Goal: Communication & Community: Share content

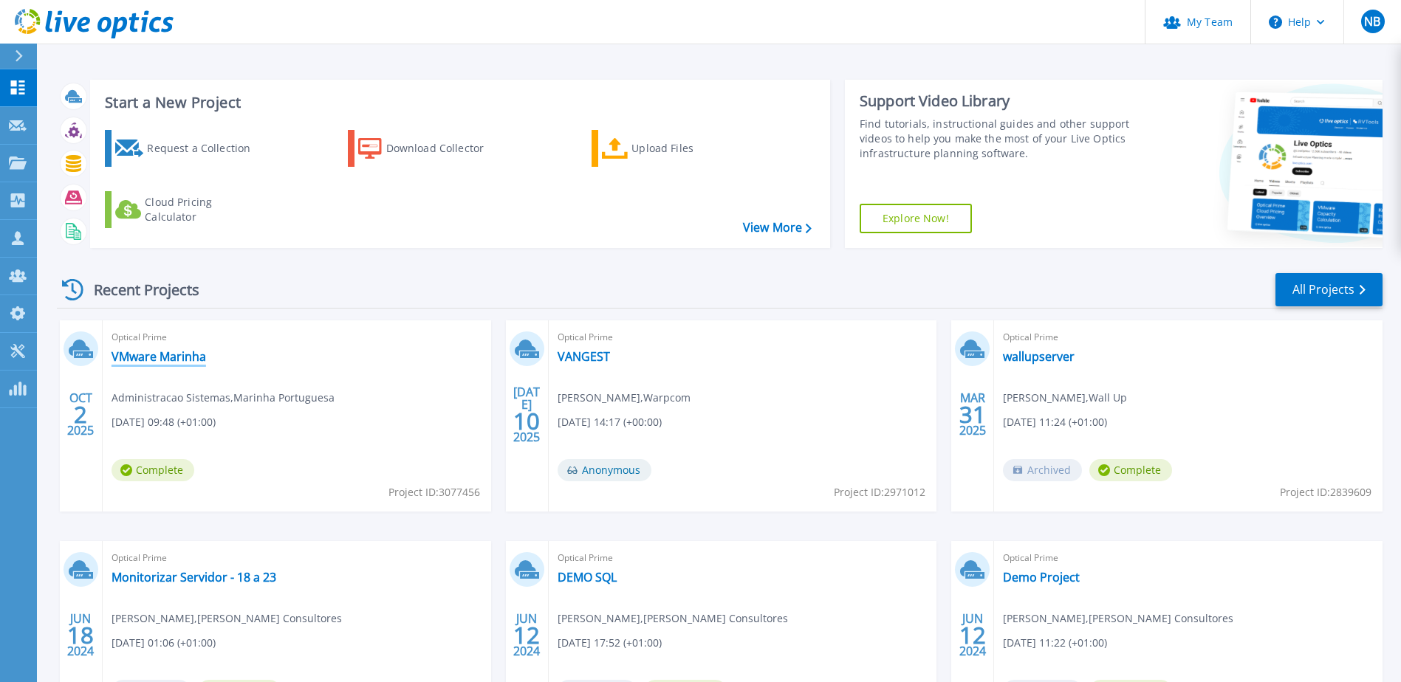
click at [154, 360] on link "VMware Marinha" at bounding box center [159, 356] width 95 height 15
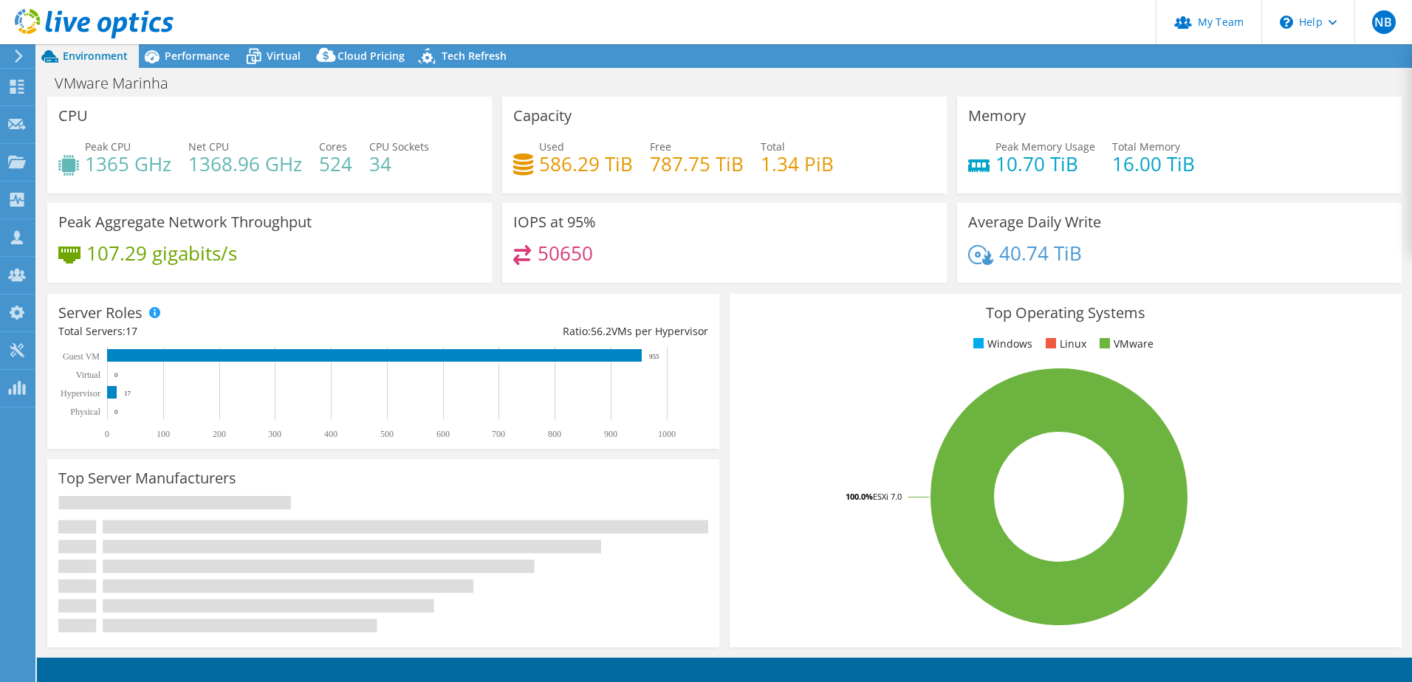
select select "USD"
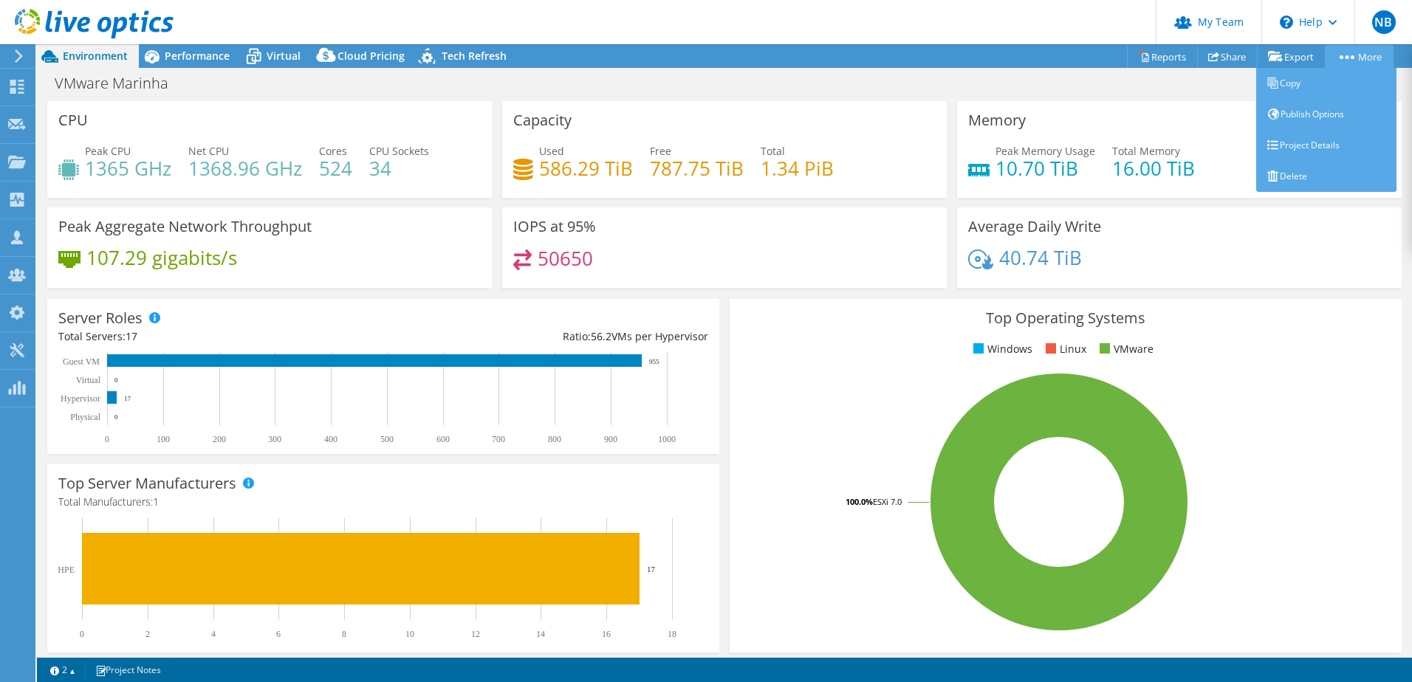
click at [1351, 55] on circle at bounding box center [1353, 57] width 4 height 4
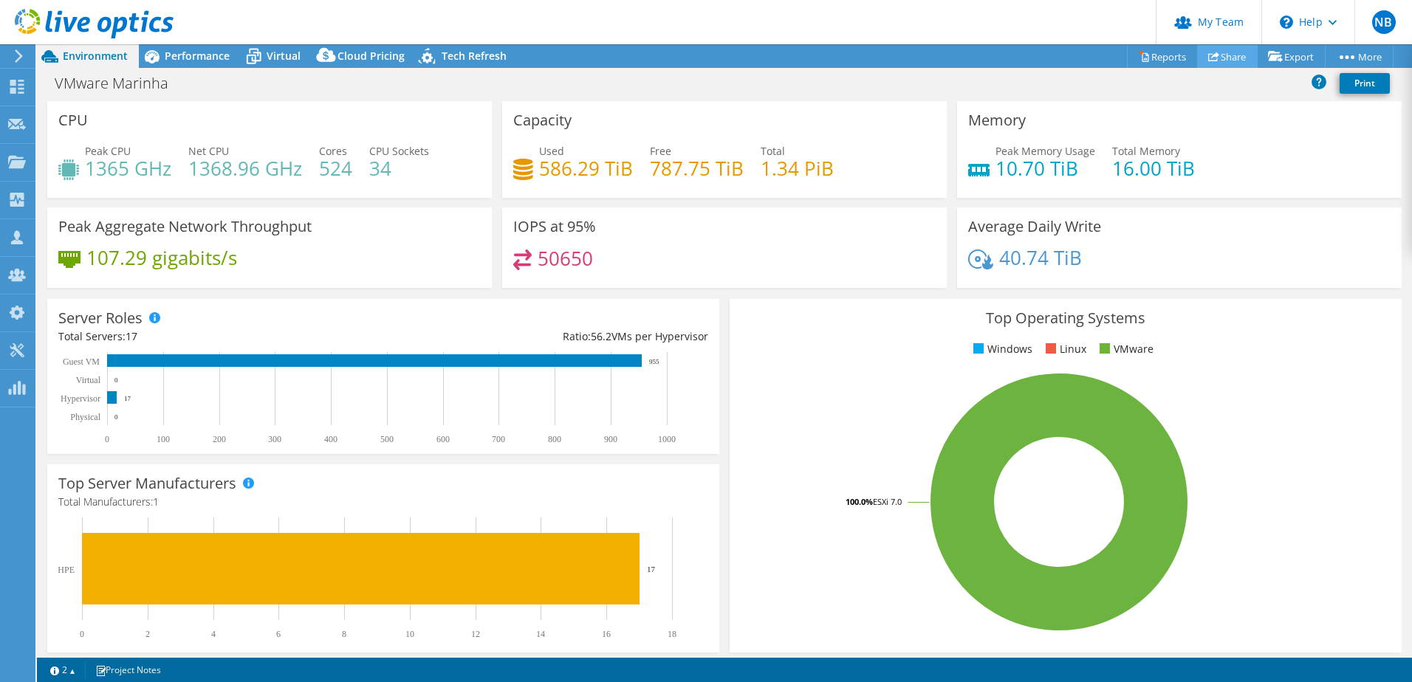
click at [1211, 63] on link "Share" at bounding box center [1227, 56] width 61 height 23
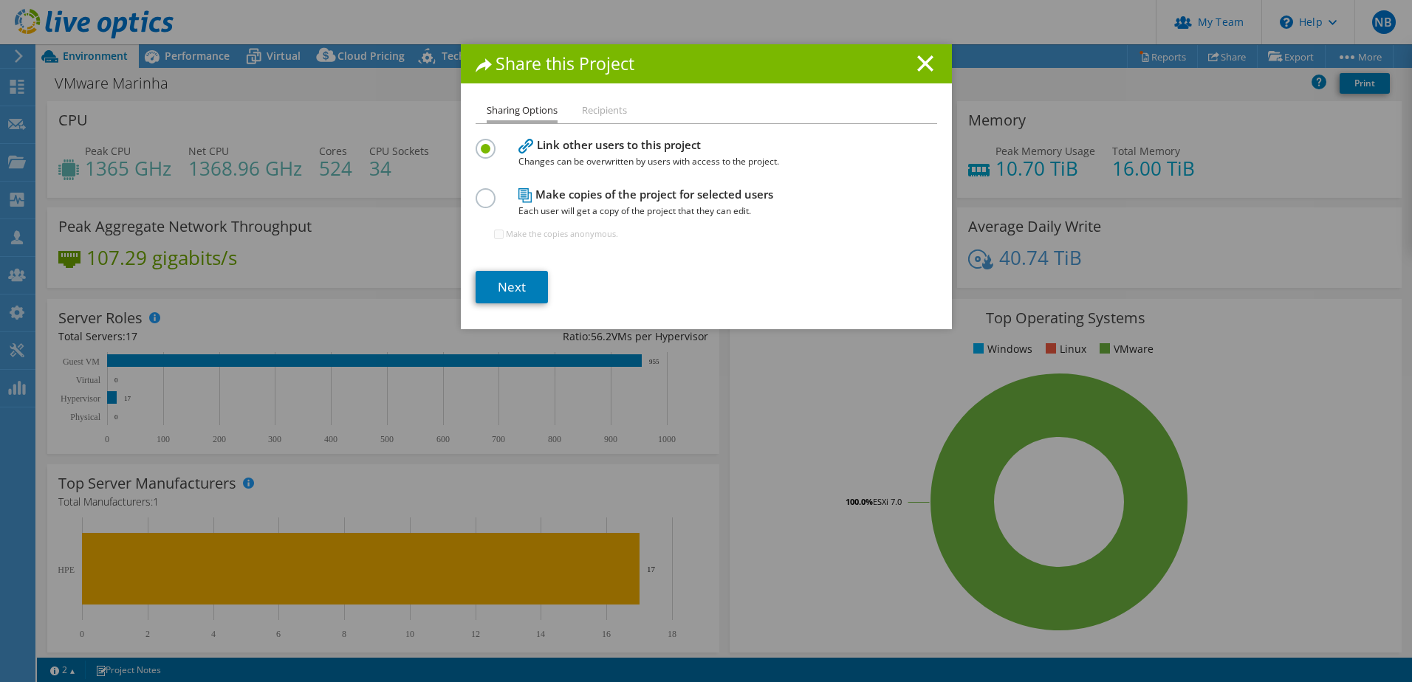
click at [483, 192] on label at bounding box center [489, 190] width 26 height 4
click at [0, 0] on input "radio" at bounding box center [0, 0] width 0 height 0
click at [513, 287] on link "Next" at bounding box center [512, 287] width 72 height 32
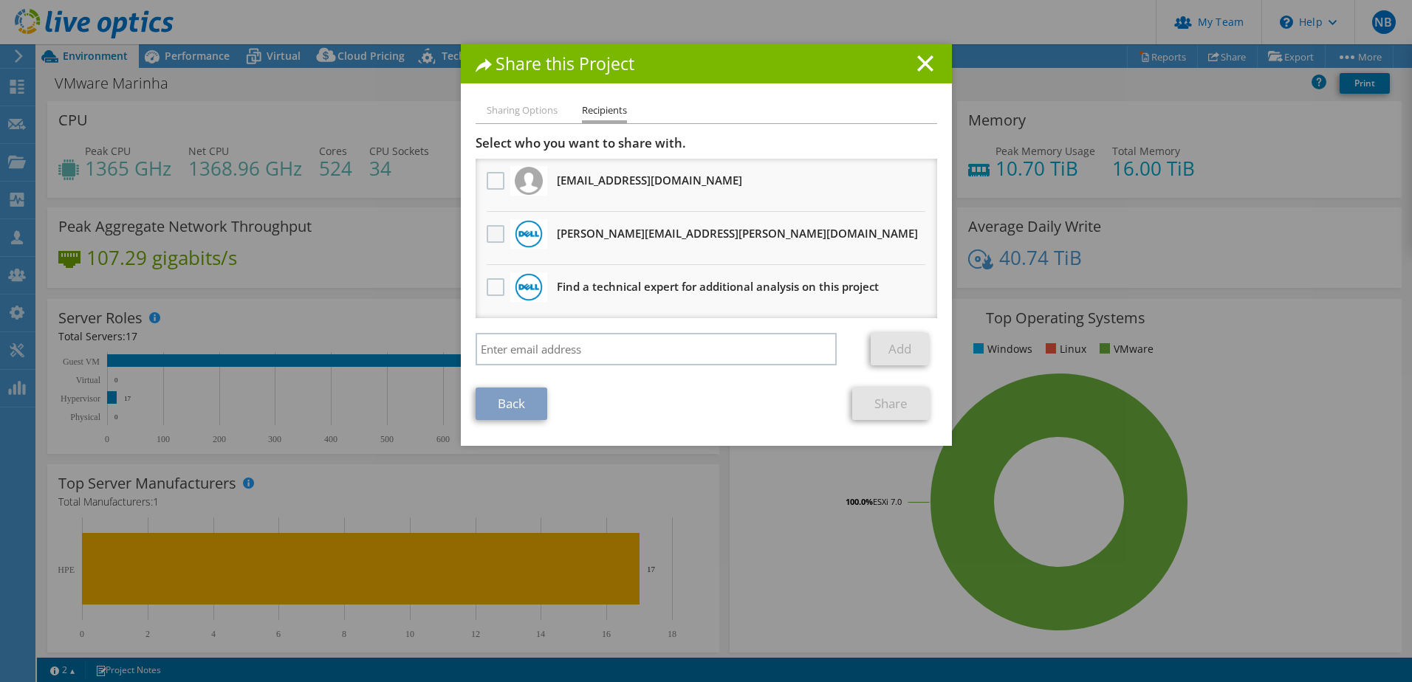
click at [496, 227] on label at bounding box center [497, 234] width 21 height 18
click at [0, 0] on input "checkbox" at bounding box center [0, 0] width 0 height 0
click at [880, 403] on link "Share" at bounding box center [891, 404] width 78 height 32
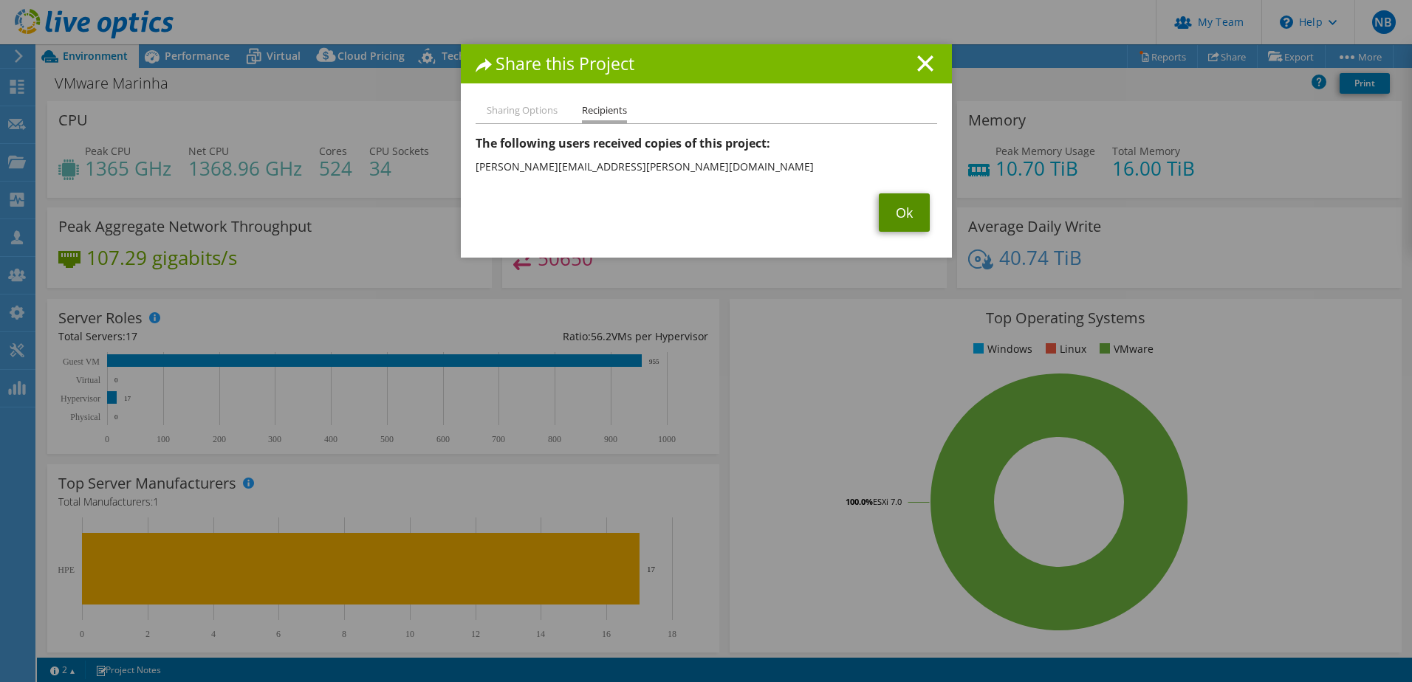
click at [906, 217] on link "Ok" at bounding box center [904, 213] width 51 height 38
